Goal: Task Accomplishment & Management: Manage account settings

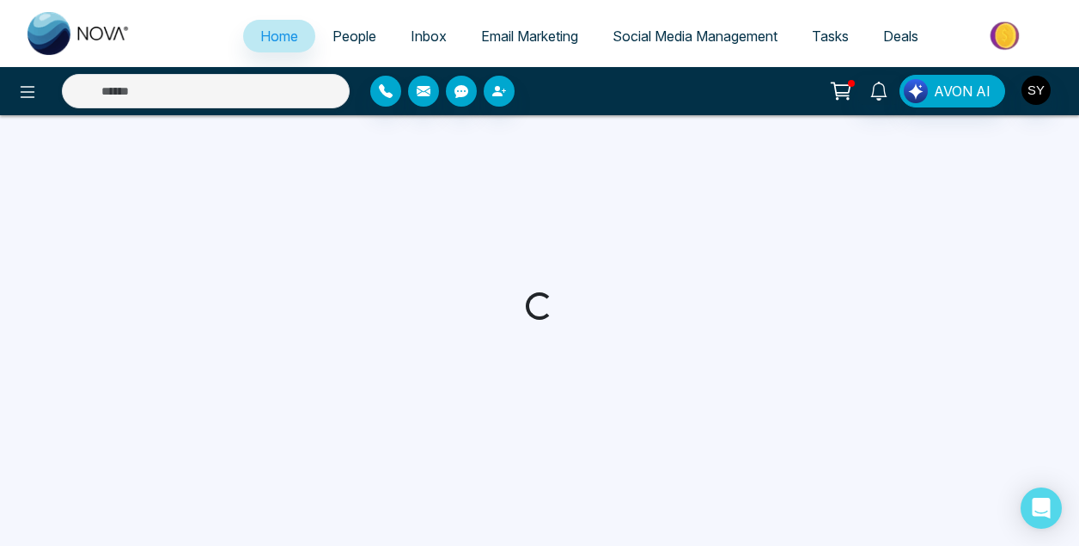
select select "*"
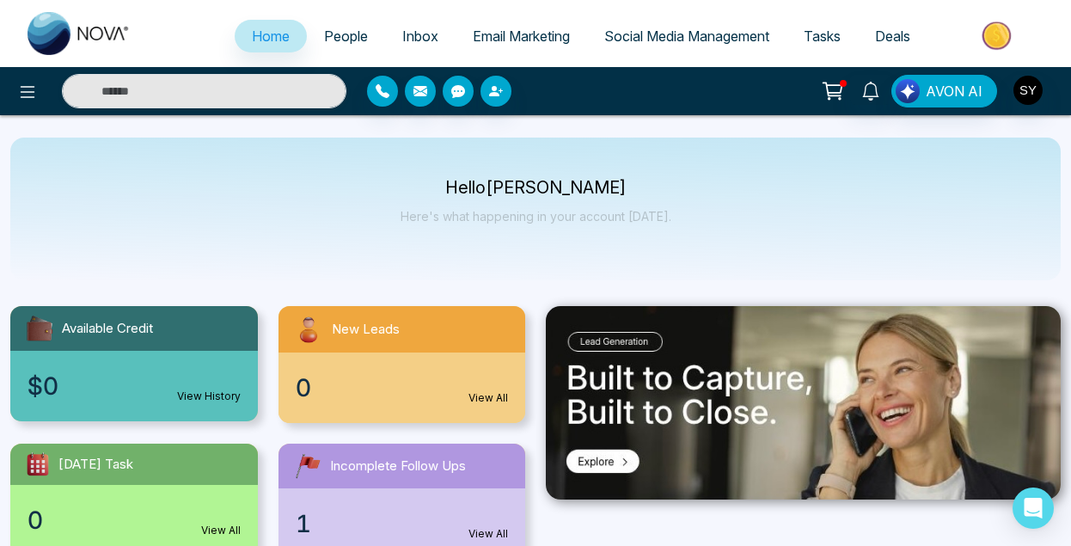
click at [509, 32] on span "Email Marketing" at bounding box center [521, 36] width 97 height 17
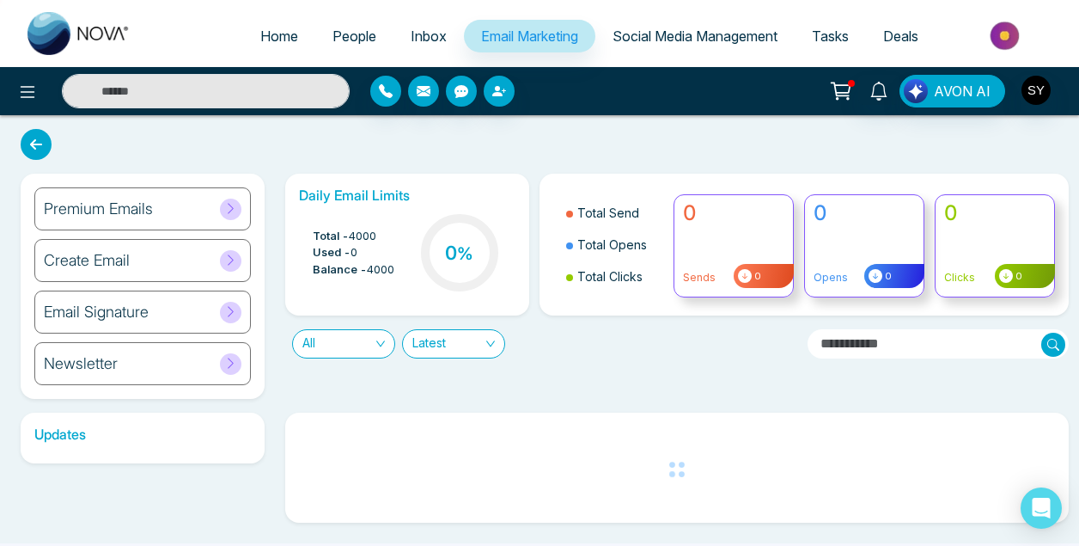
click at [215, 310] on div "Email Signature" at bounding box center [142, 311] width 217 height 43
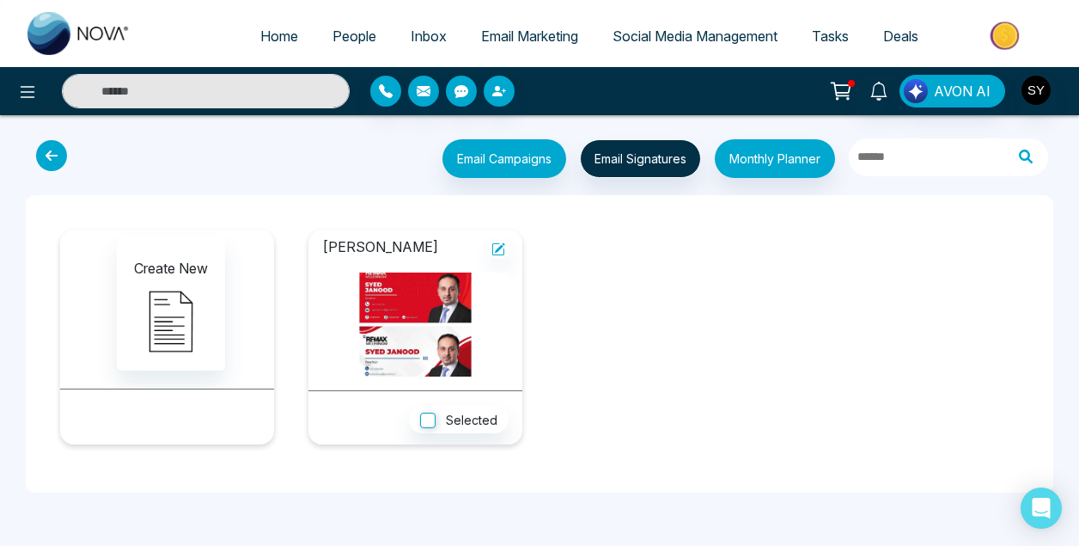
click at [416, 329] on img at bounding box center [415, 324] width 186 height 104
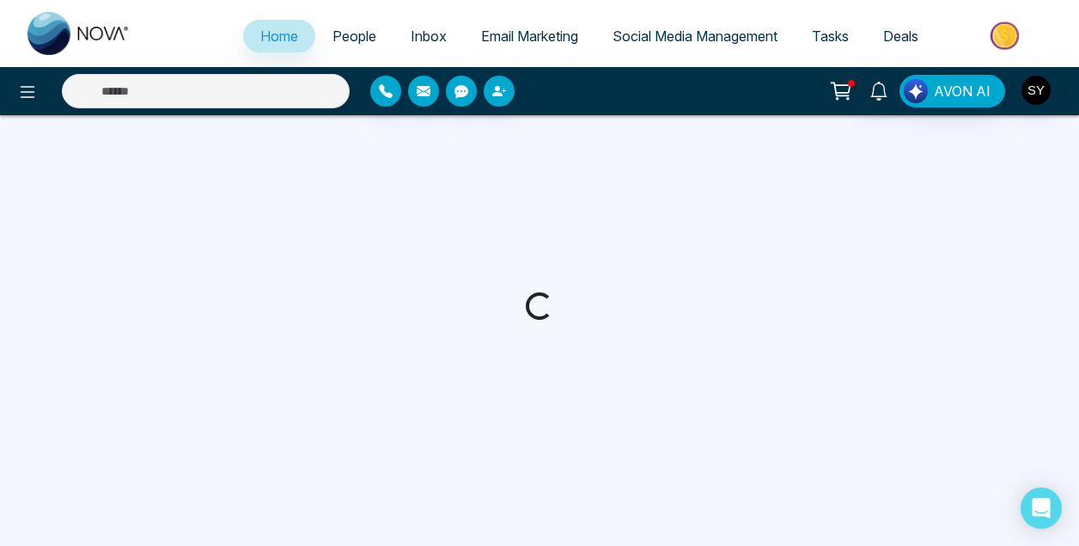
select select "*"
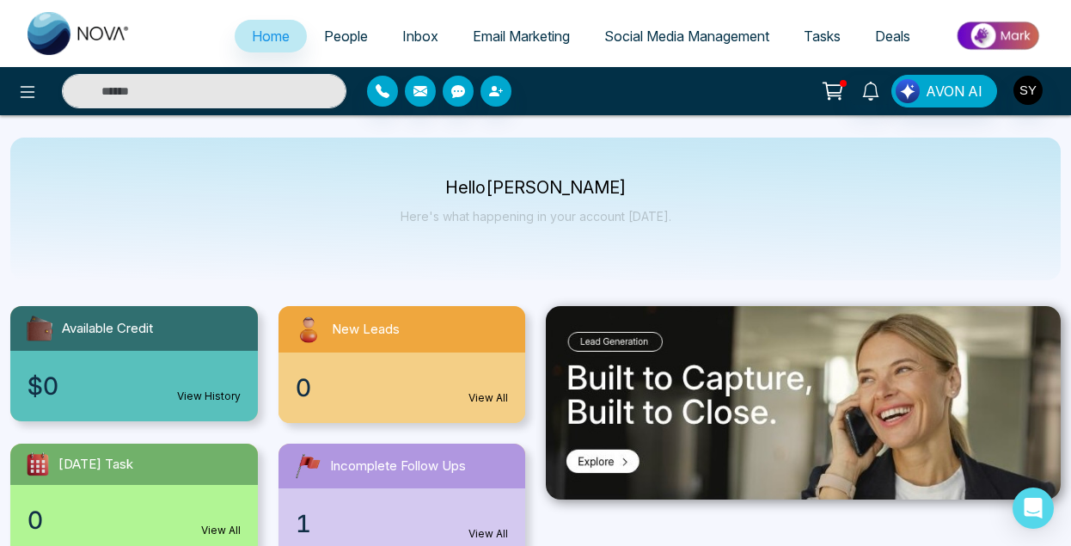
click at [524, 39] on span "Email Marketing" at bounding box center [521, 36] width 97 height 17
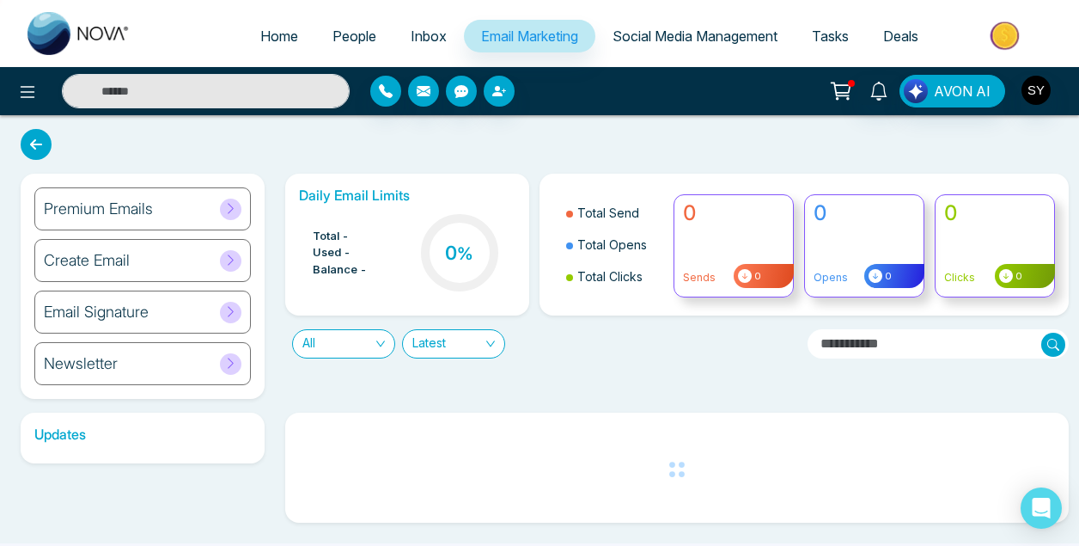
click at [112, 312] on h6 "Email Signature" at bounding box center [96, 312] width 105 height 19
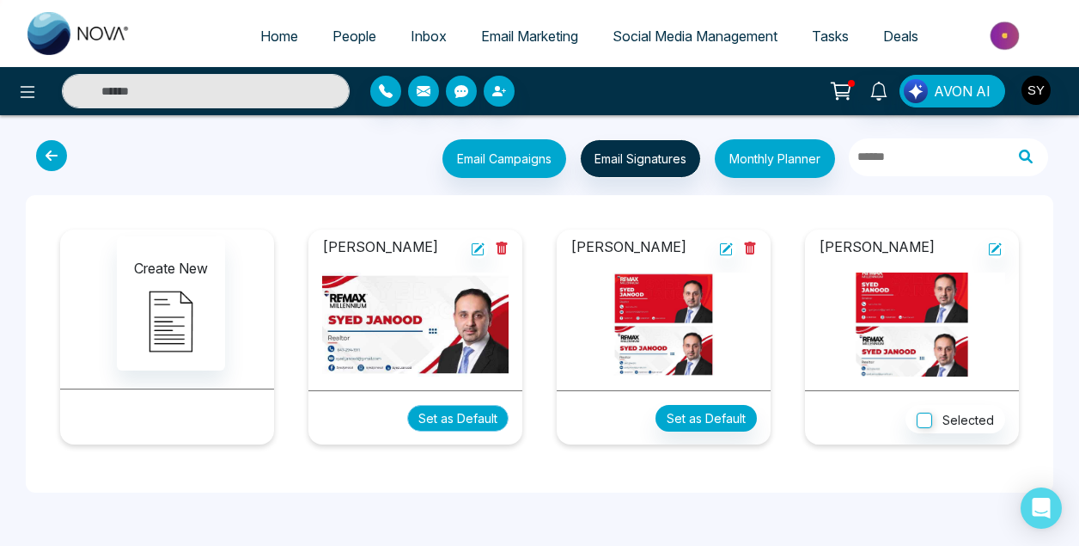
click at [469, 414] on button "Set as Default" at bounding box center [457, 418] width 101 height 27
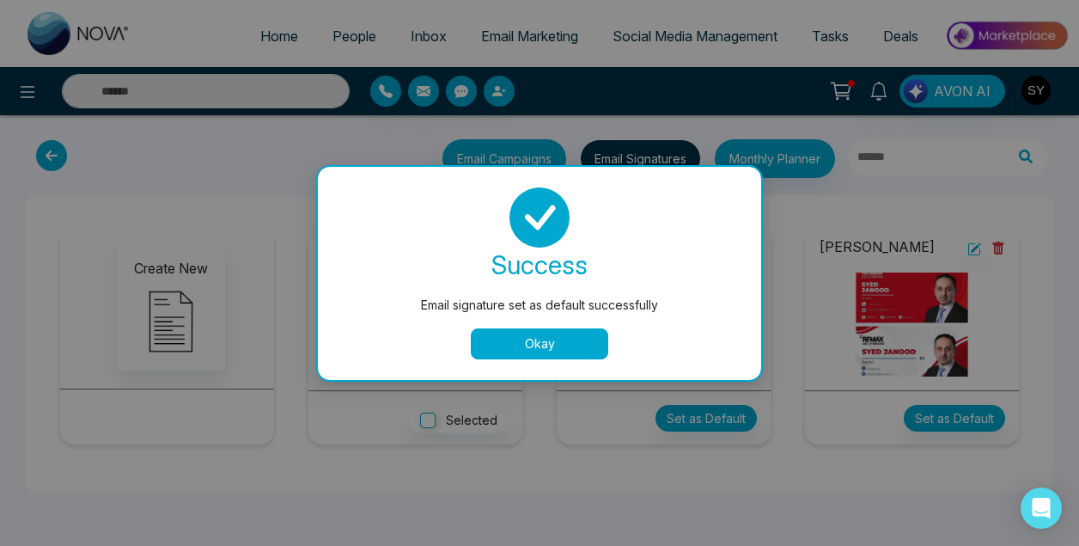
click at [529, 345] on button "Okay" at bounding box center [540, 343] width 138 height 31
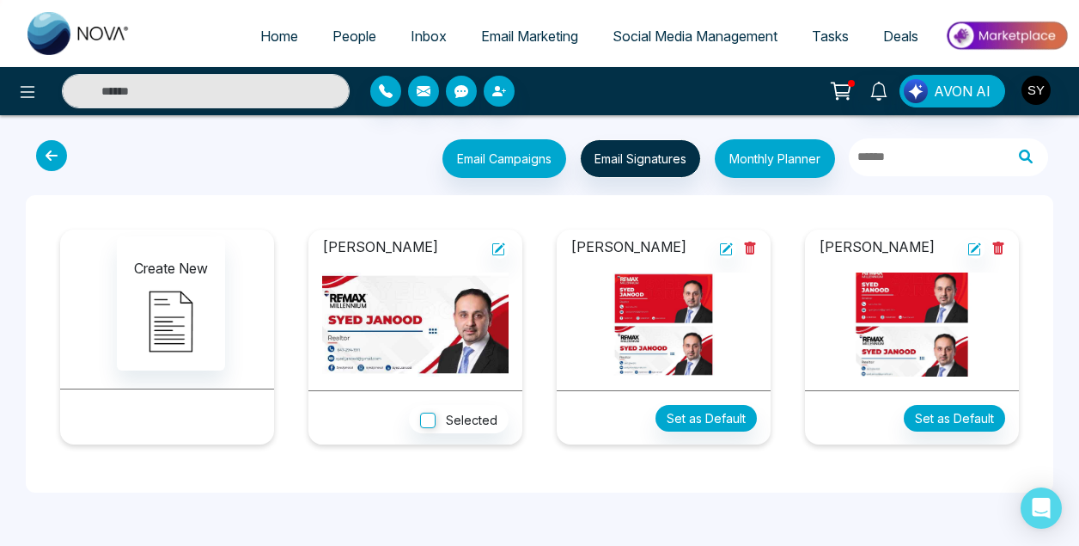
click at [749, 247] on icon at bounding box center [750, 247] width 11 height 13
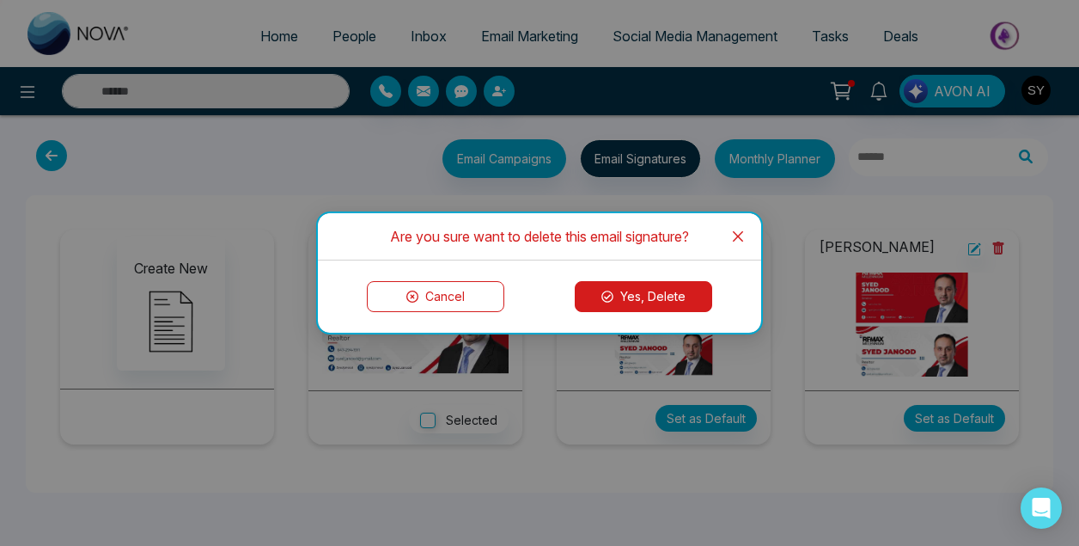
click at [675, 296] on button "Yes, Delete" at bounding box center [644, 296] width 138 height 31
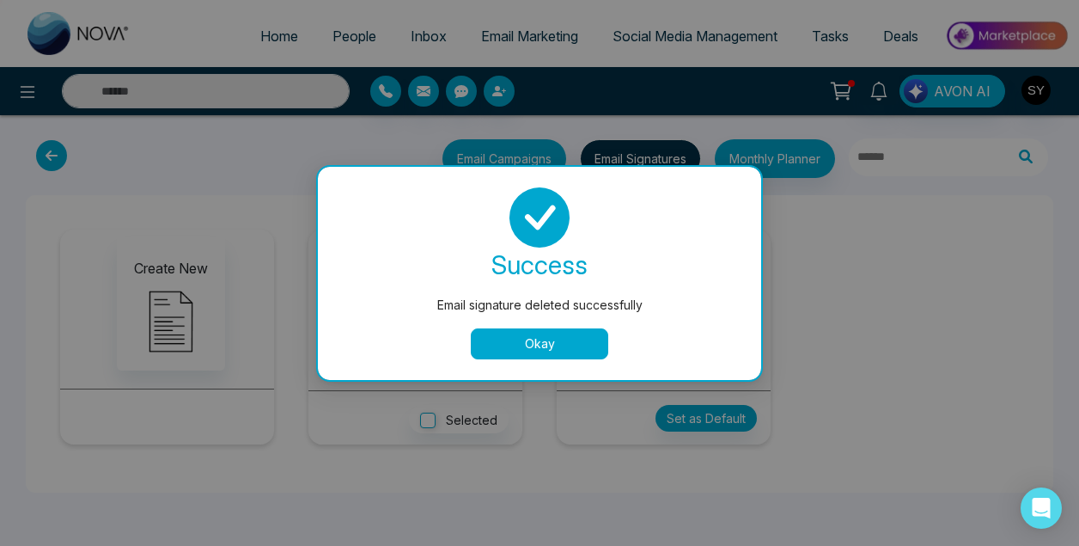
click at [550, 345] on button "Okay" at bounding box center [540, 343] width 138 height 31
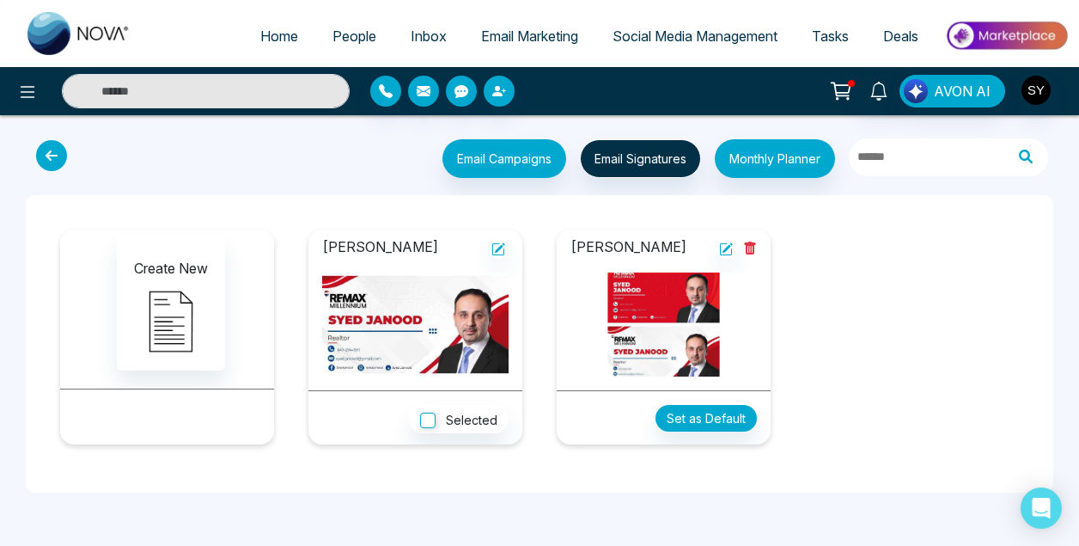
click at [751, 248] on icon at bounding box center [750, 247] width 11 height 13
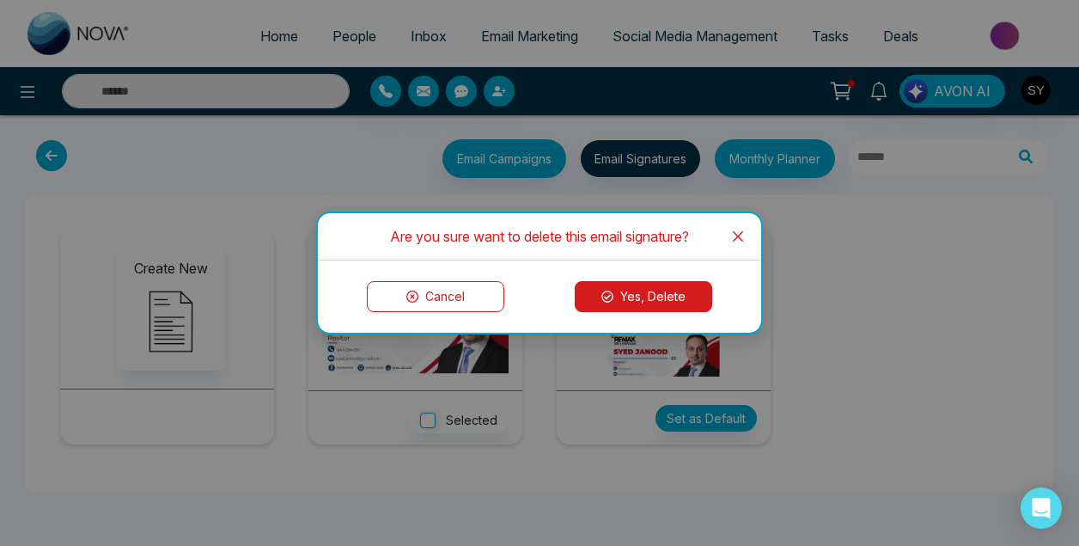
click at [660, 296] on button "Yes, Delete" at bounding box center [644, 296] width 138 height 31
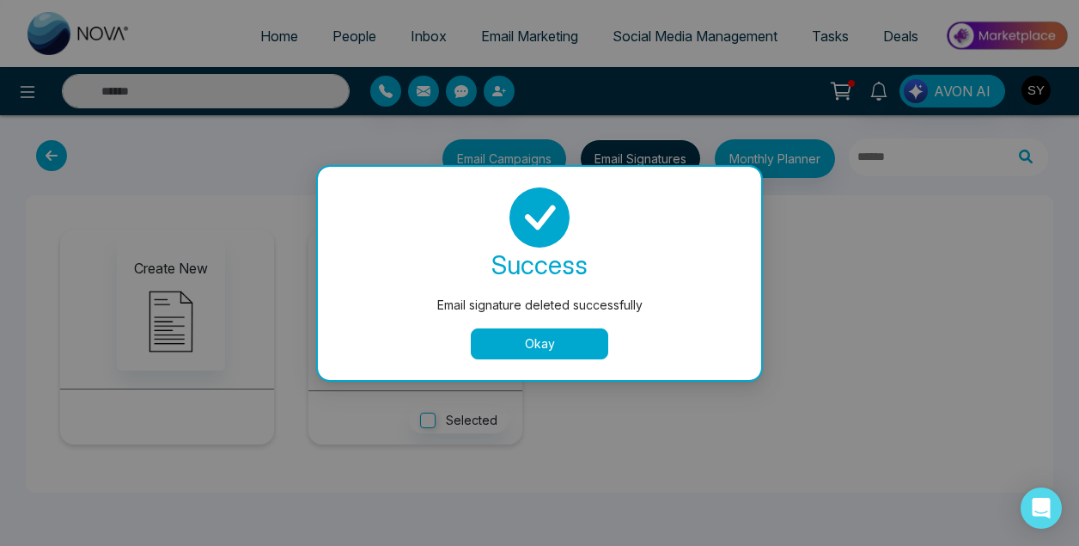
click at [599, 340] on button "Okay" at bounding box center [540, 343] width 138 height 31
